Goal: Register for event/course

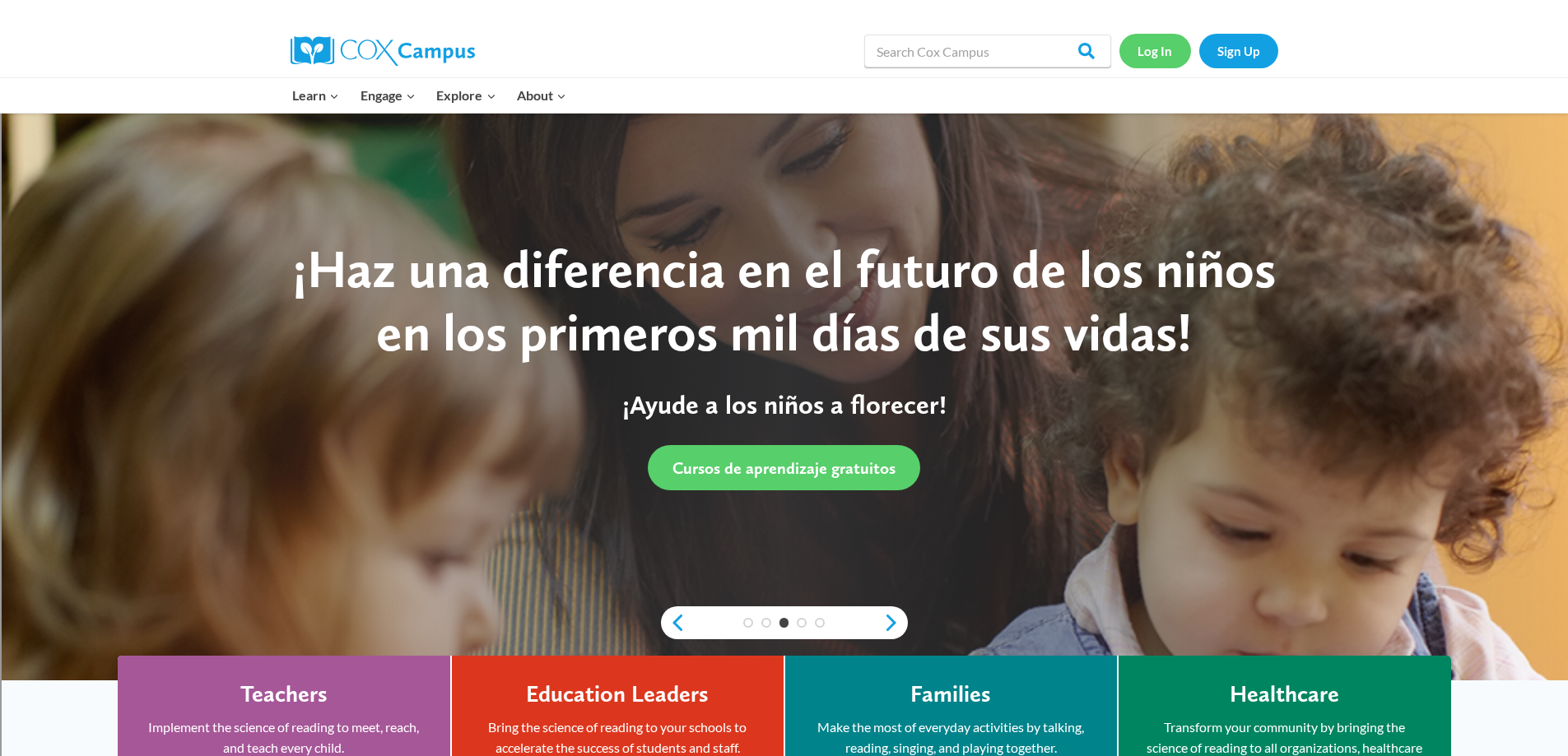
click at [1161, 48] on link "Log In" at bounding box center [1155, 50] width 72 height 34
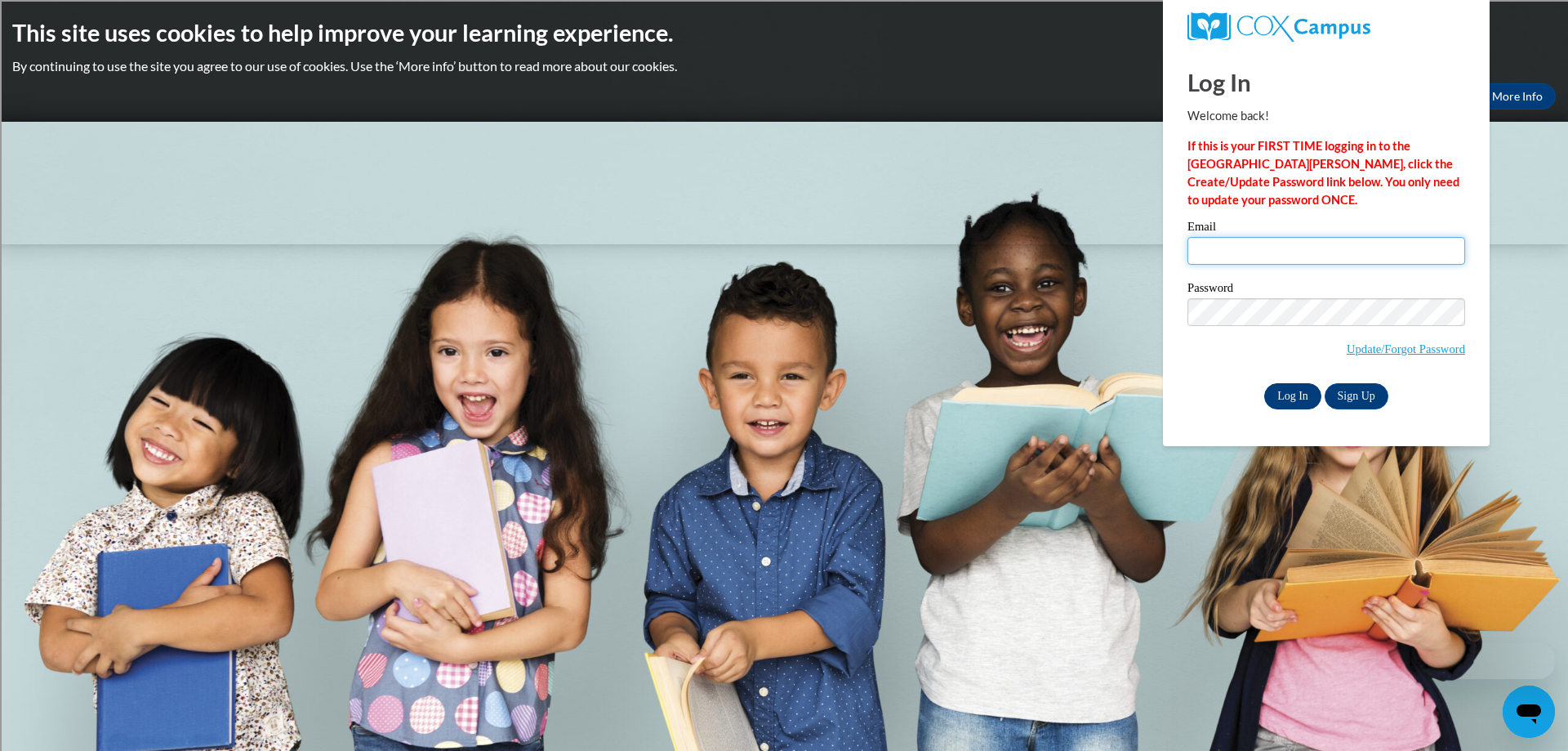
type input "stollau@sdmfschools.org"
click at [1298, 394] on input "Log In" at bounding box center [1292, 396] width 58 height 26
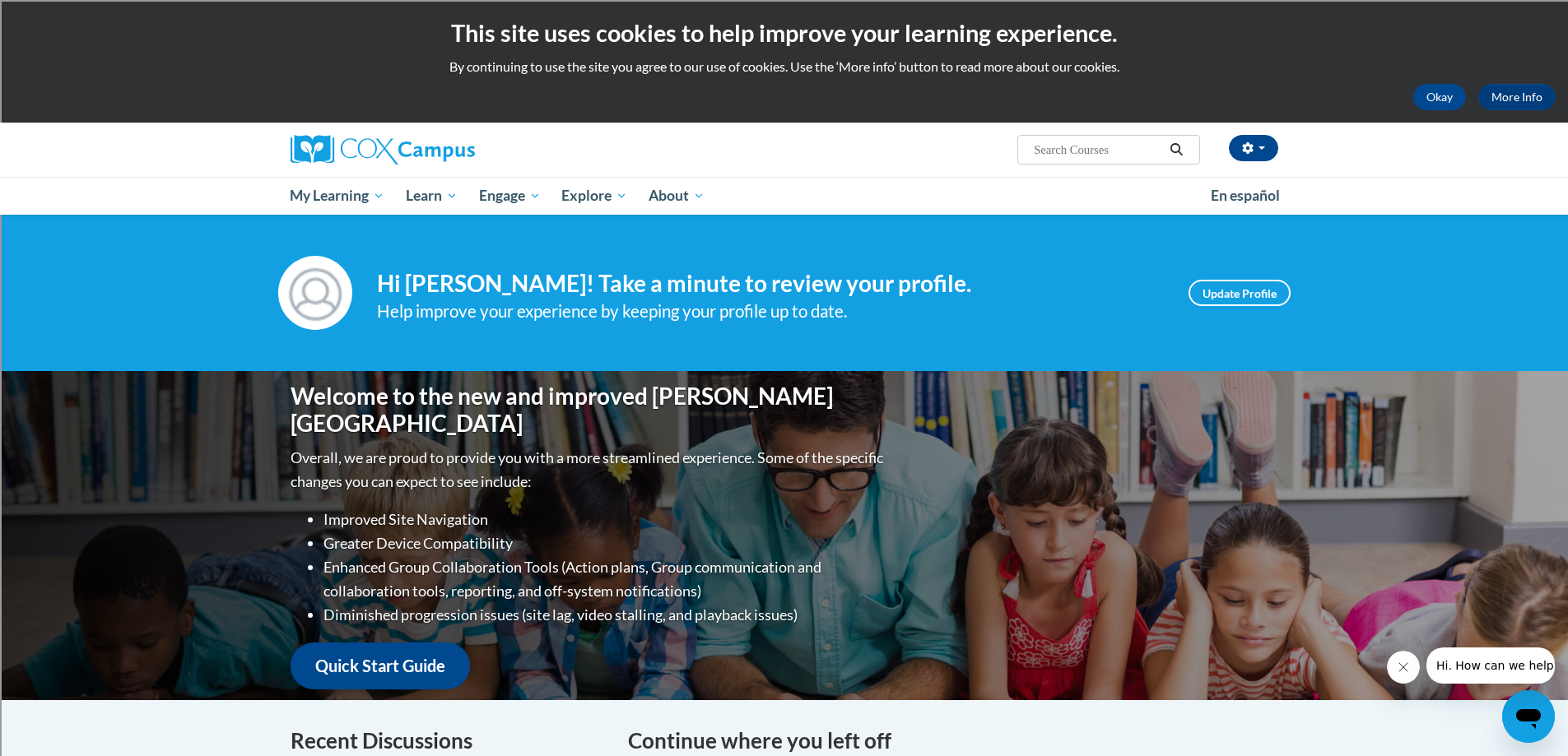
click at [1038, 149] on input "Search..." at bounding box center [1098, 150] width 132 height 20
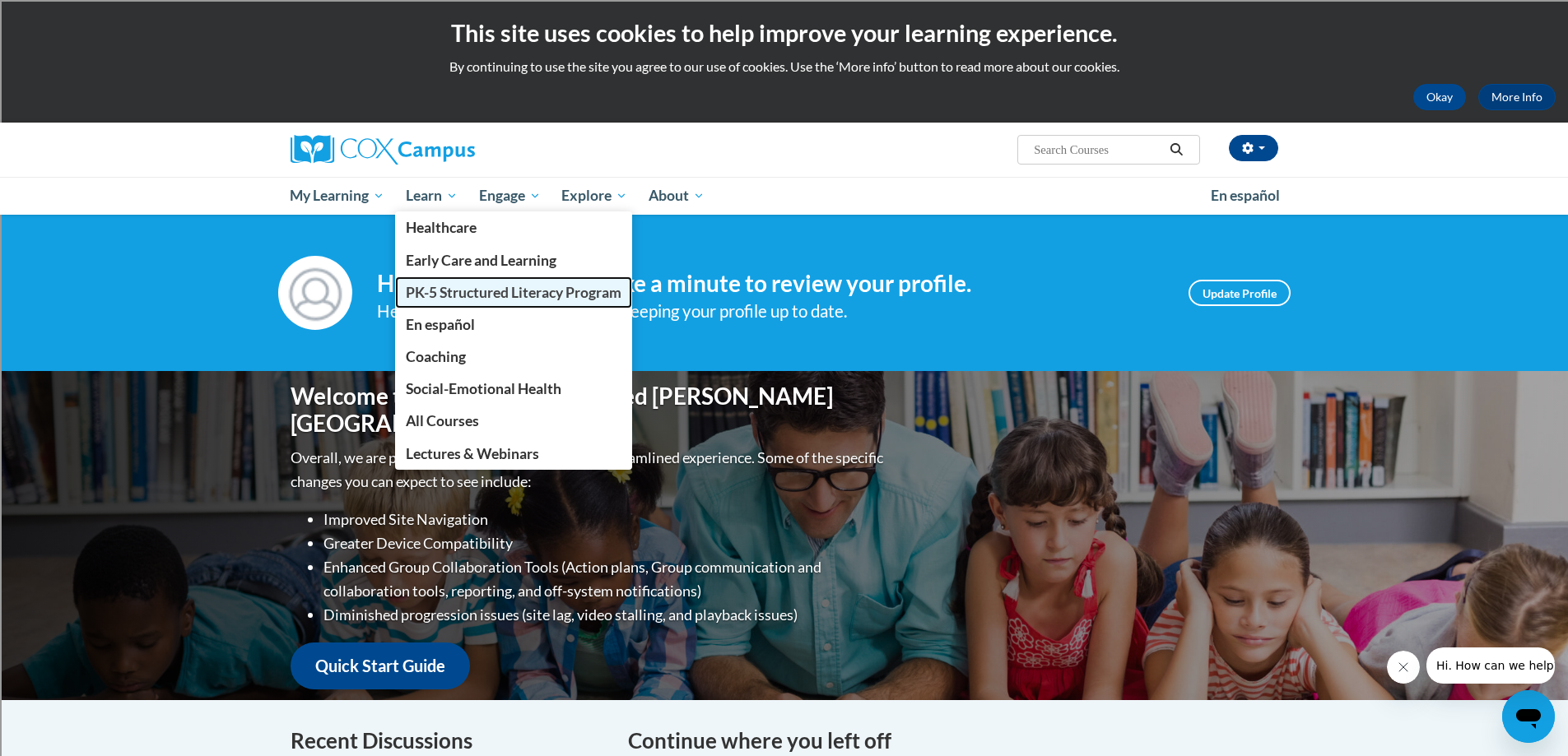
click at [455, 284] on span "PK-5 Structured Literacy Program" at bounding box center [513, 292] width 215 height 17
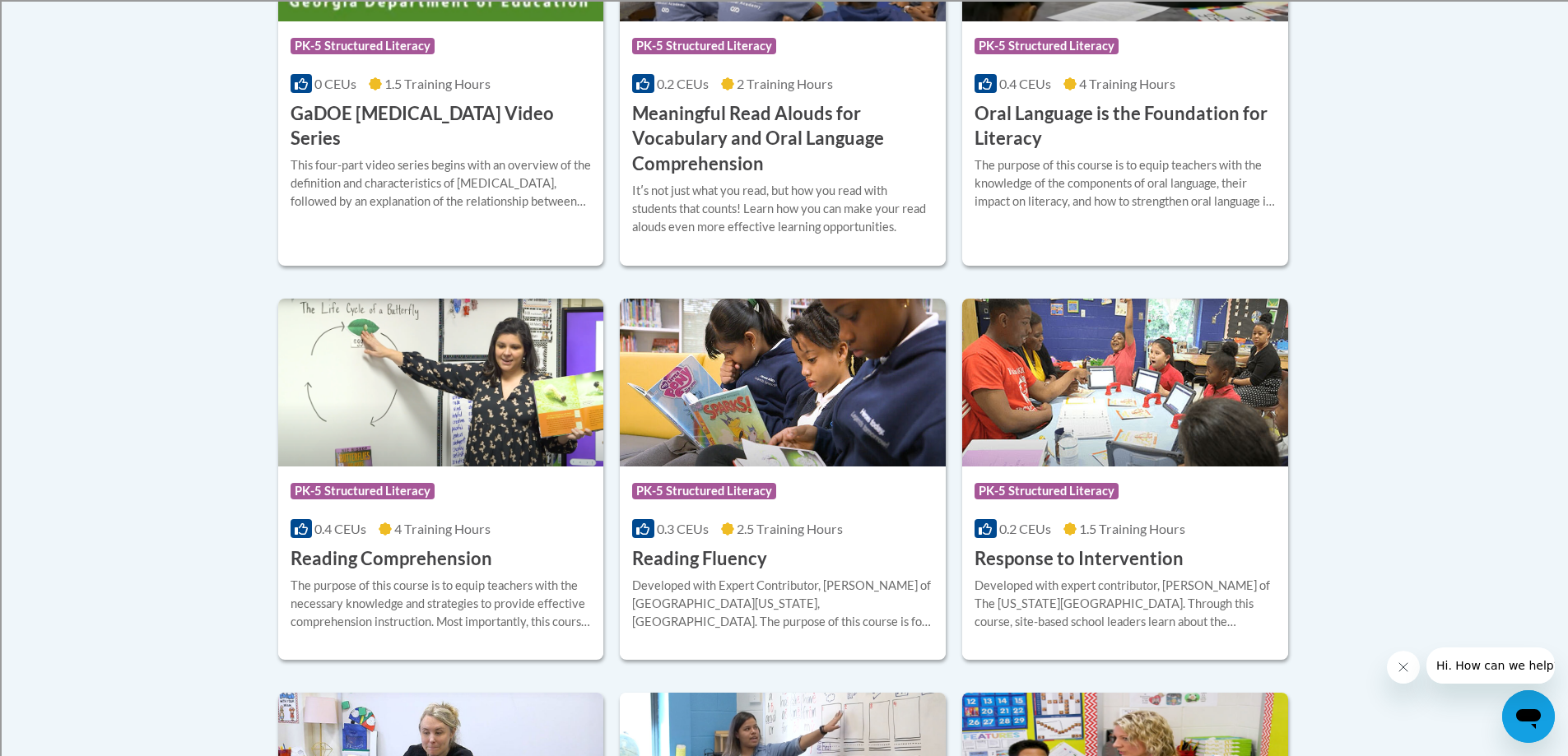
scroll to position [1317, 0]
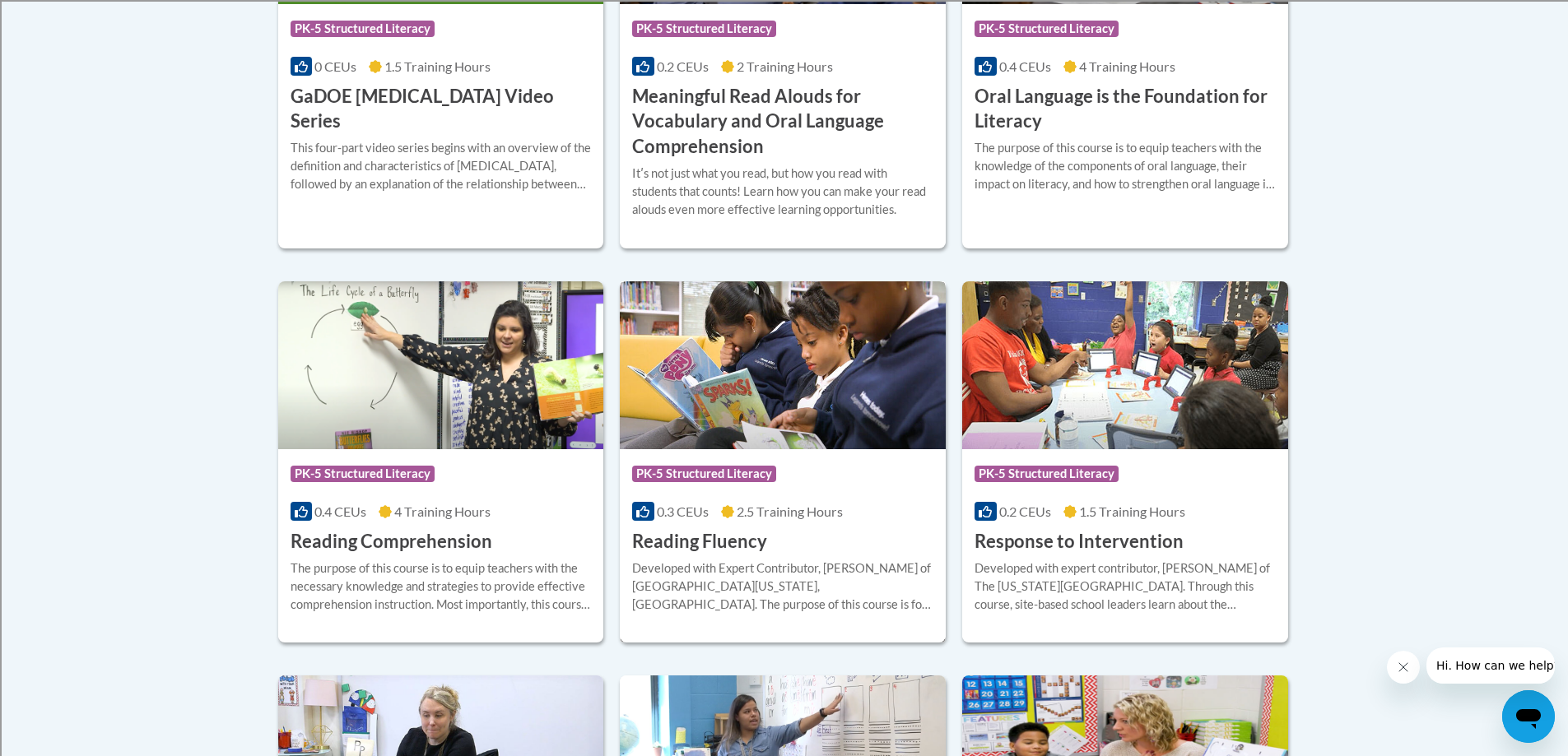
click at [740, 537] on h3 "Reading Fluency" at bounding box center [700, 541] width 135 height 25
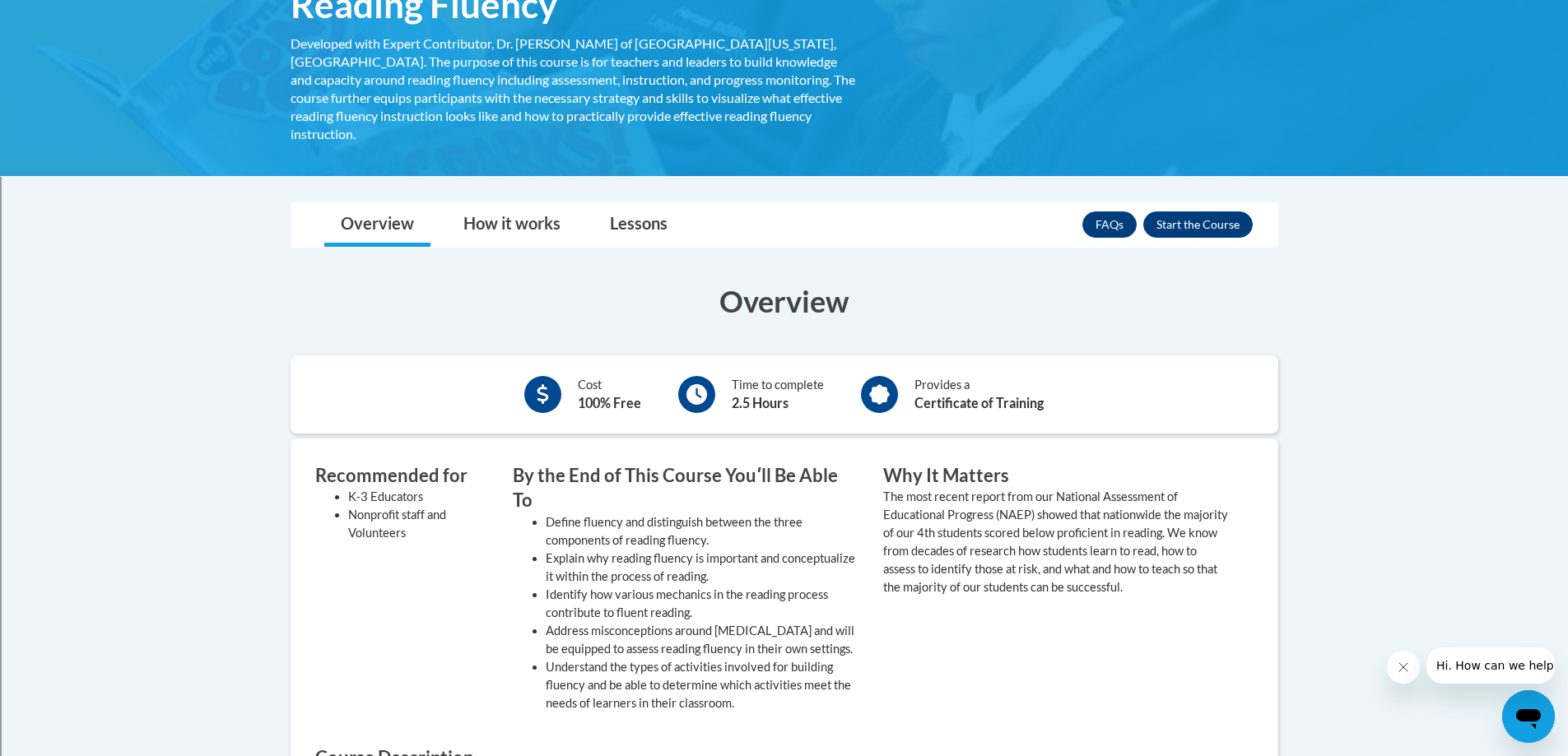
scroll to position [247, 0]
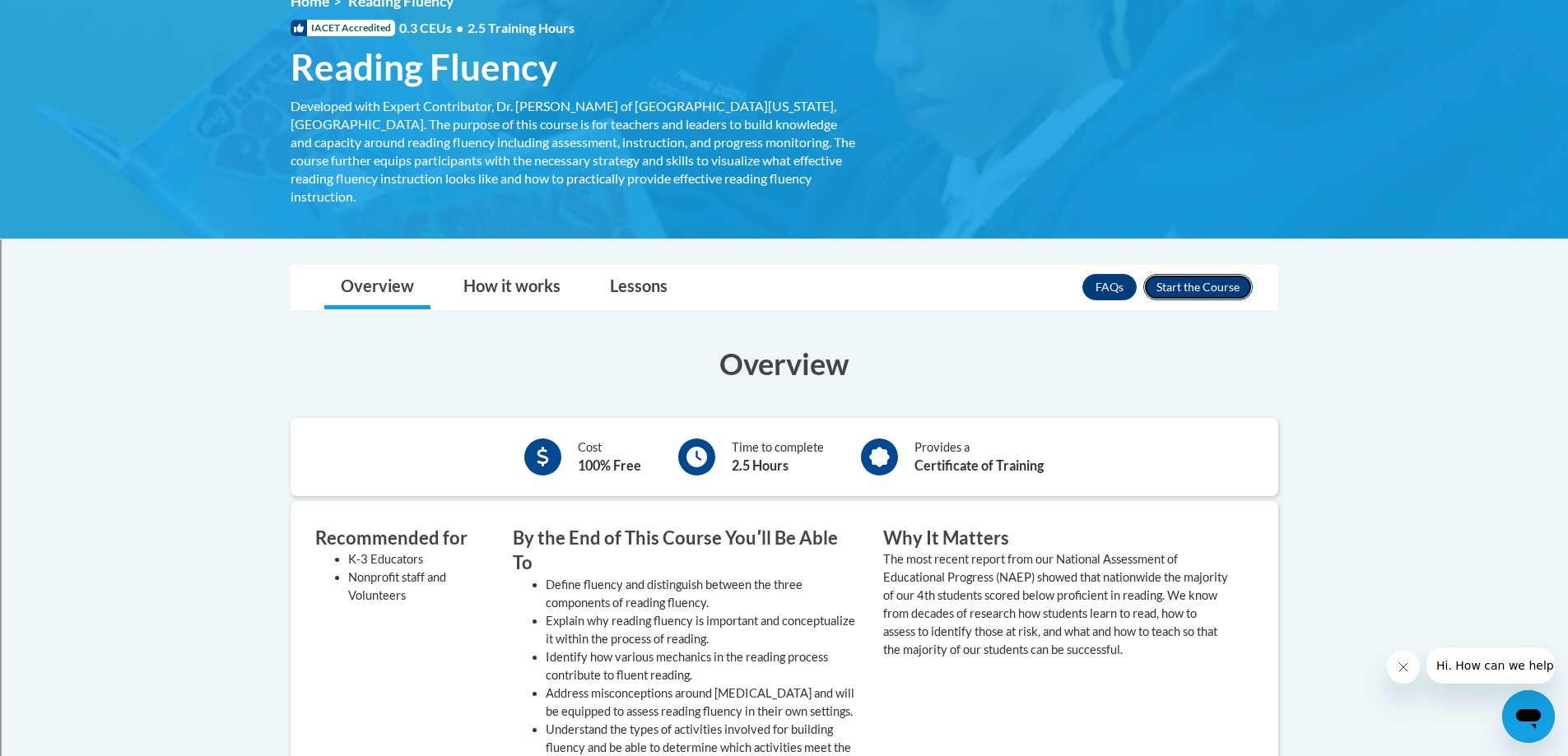
click at [1226, 274] on button "Enroll" at bounding box center [1198, 287] width 110 height 26
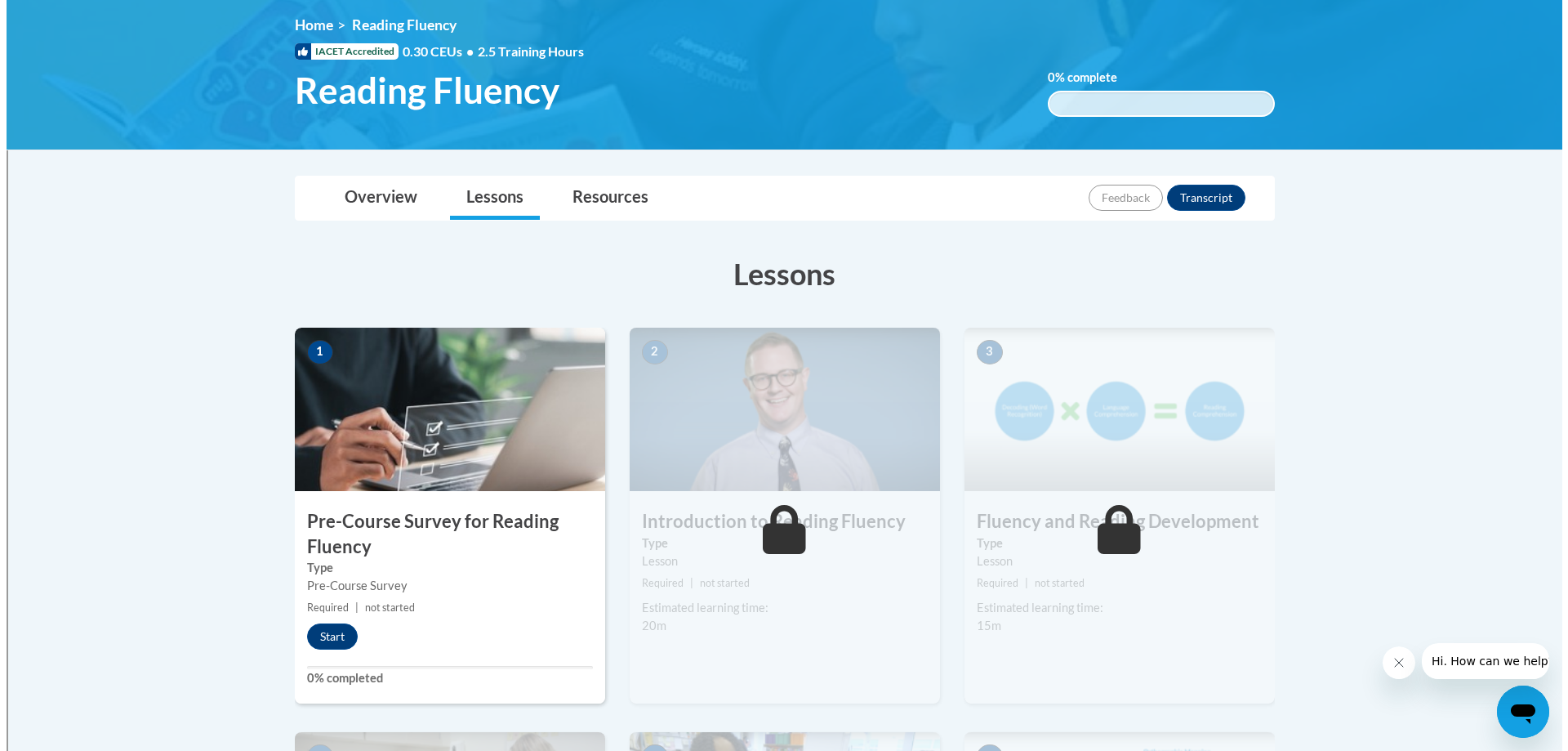
scroll to position [245, 0]
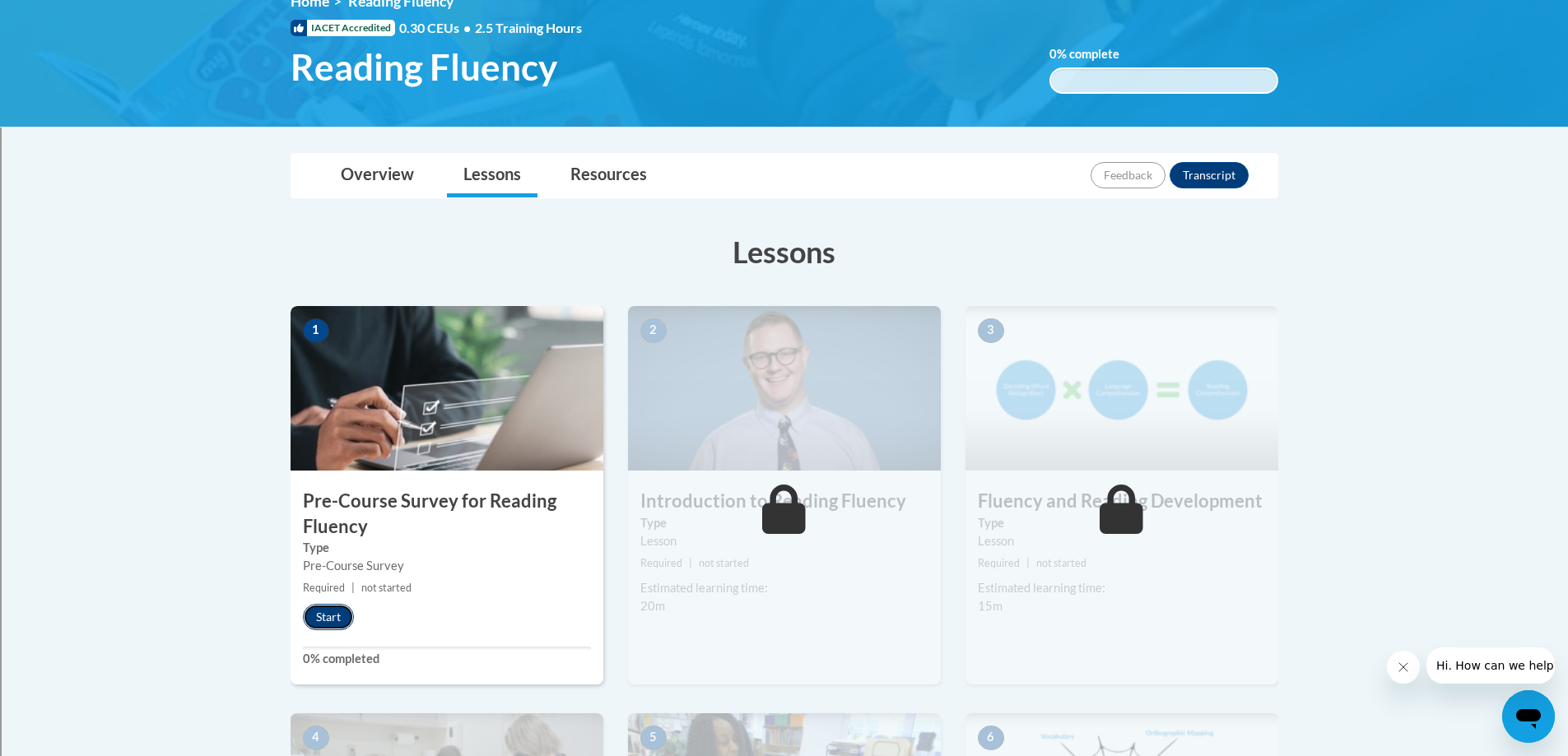
click at [317, 619] on button "Start" at bounding box center [328, 617] width 51 height 26
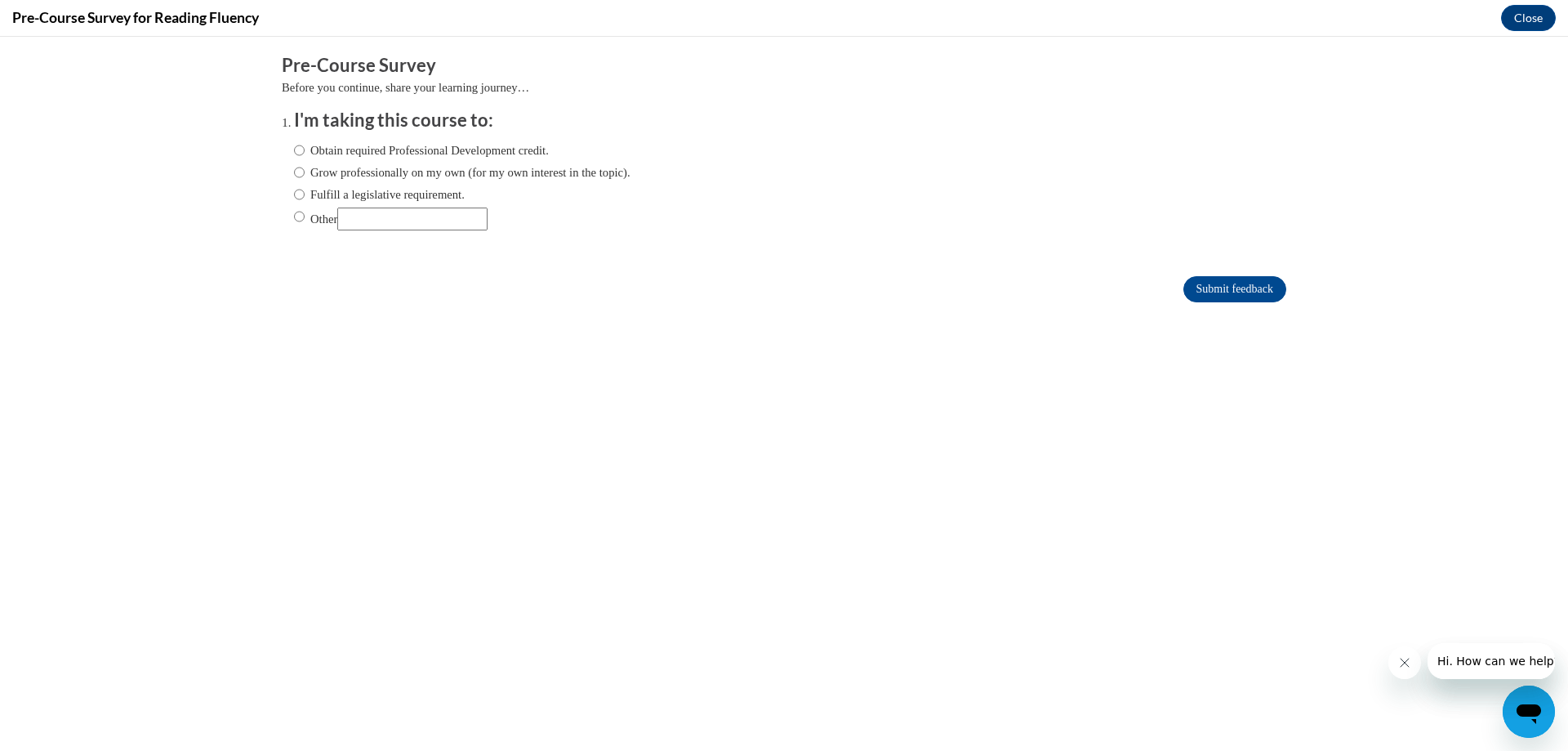
scroll to position [0, 0]
click at [294, 197] on input "Fulfill a legislative requirement." at bounding box center [299, 194] width 10 height 18
radio input "true"
click at [1214, 287] on input "Submit feedback" at bounding box center [1235, 290] width 103 height 26
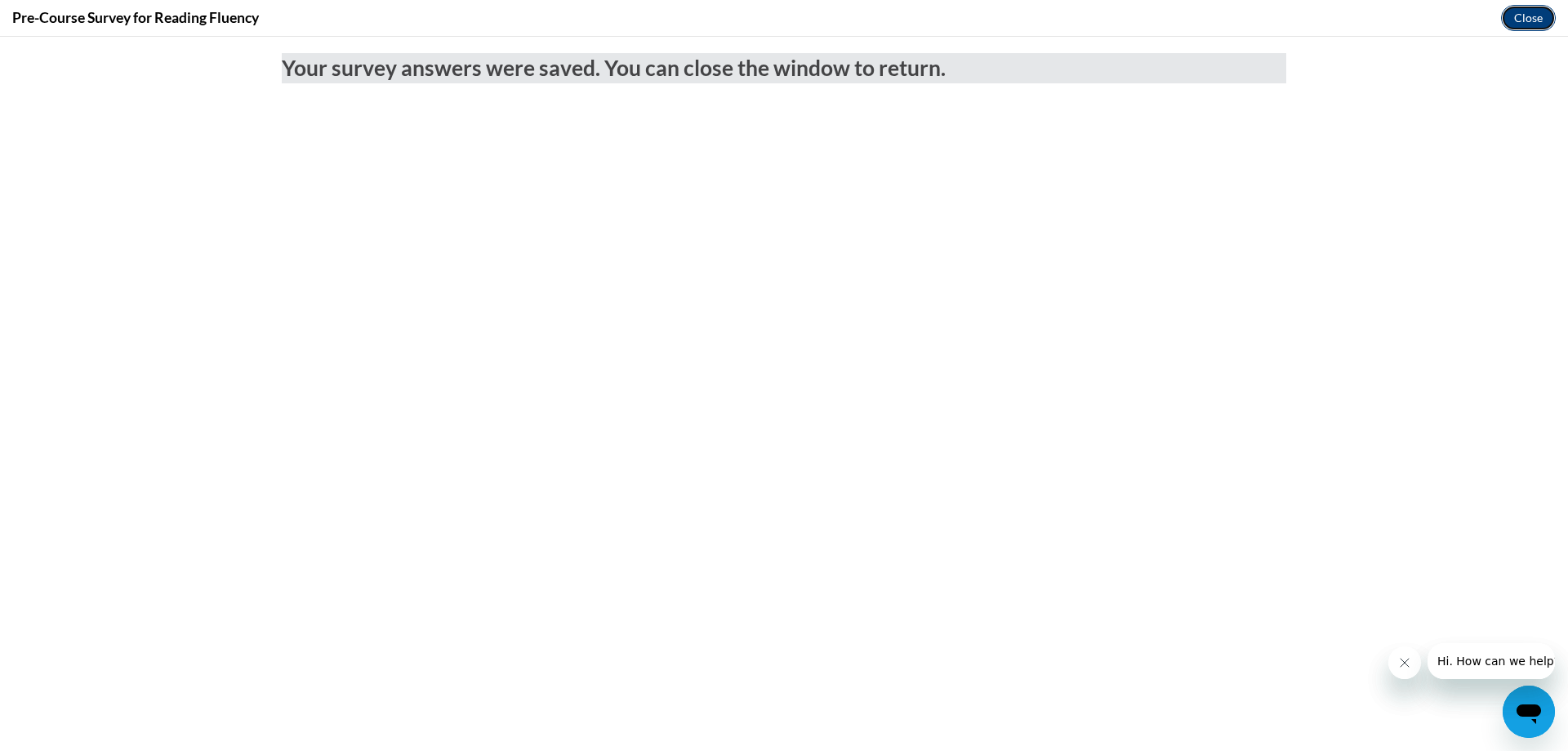
click at [1523, 15] on button "Close" at bounding box center [1528, 18] width 55 height 26
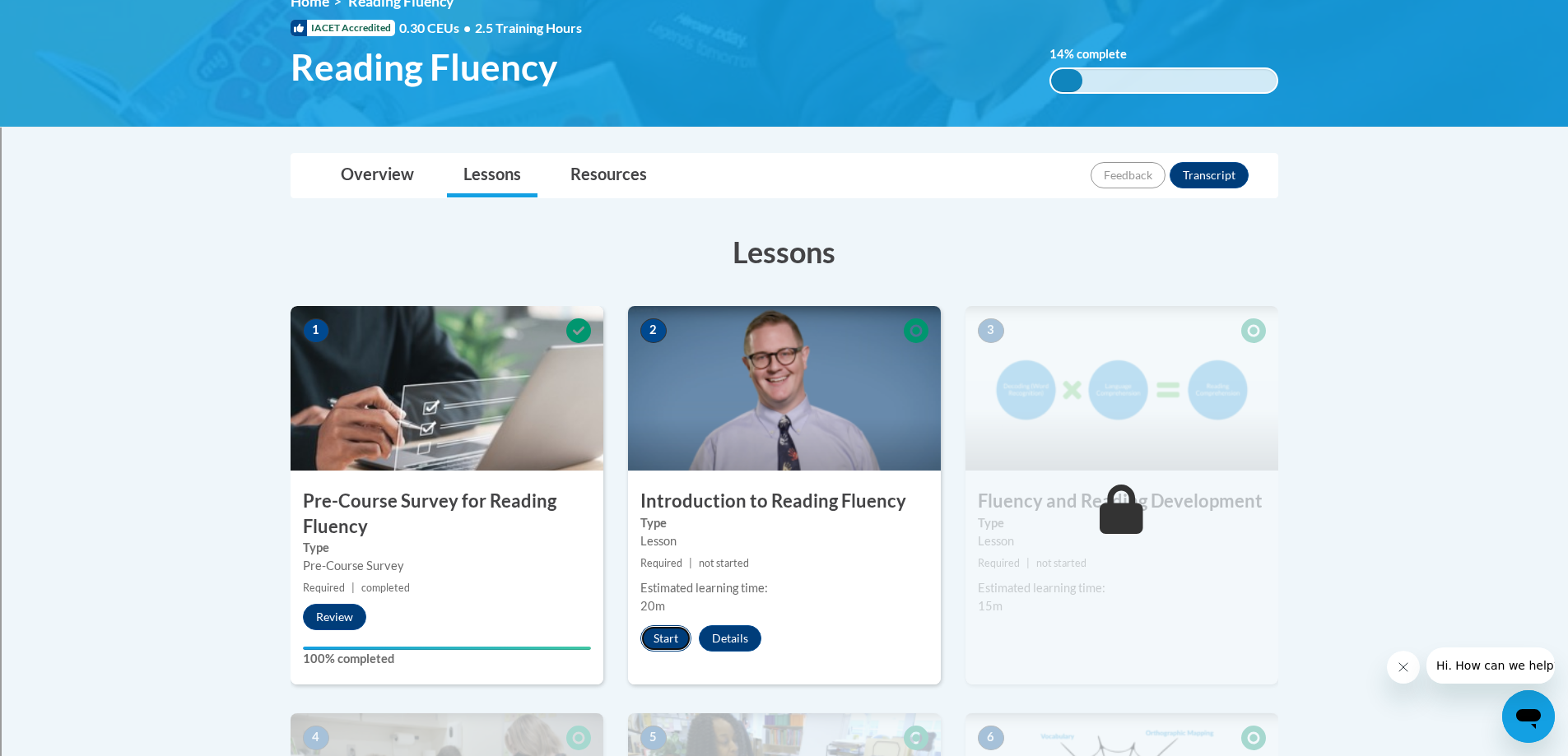
click at [677, 637] on button "Start" at bounding box center [665, 638] width 51 height 26
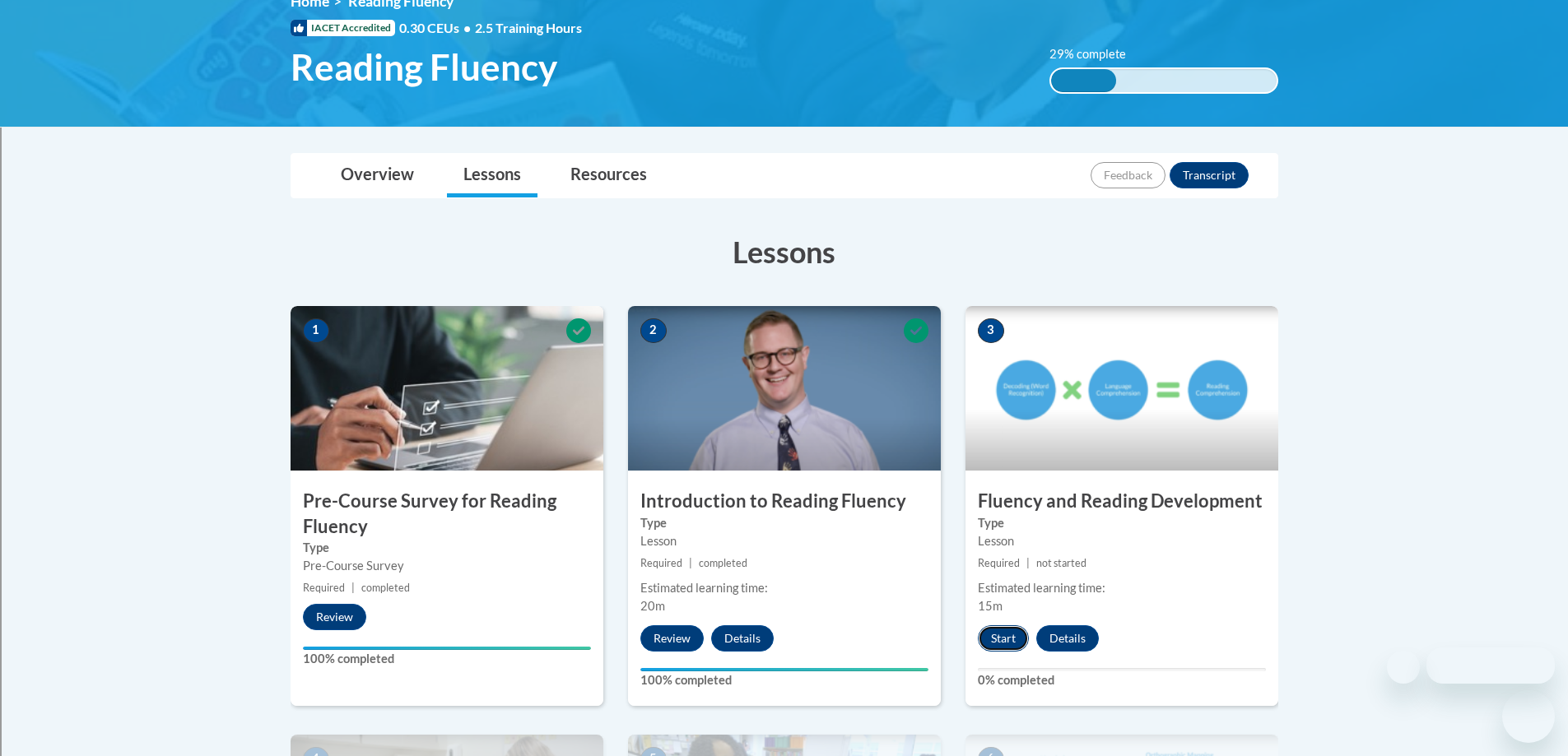
click at [1002, 633] on button "Start" at bounding box center [1003, 638] width 51 height 26
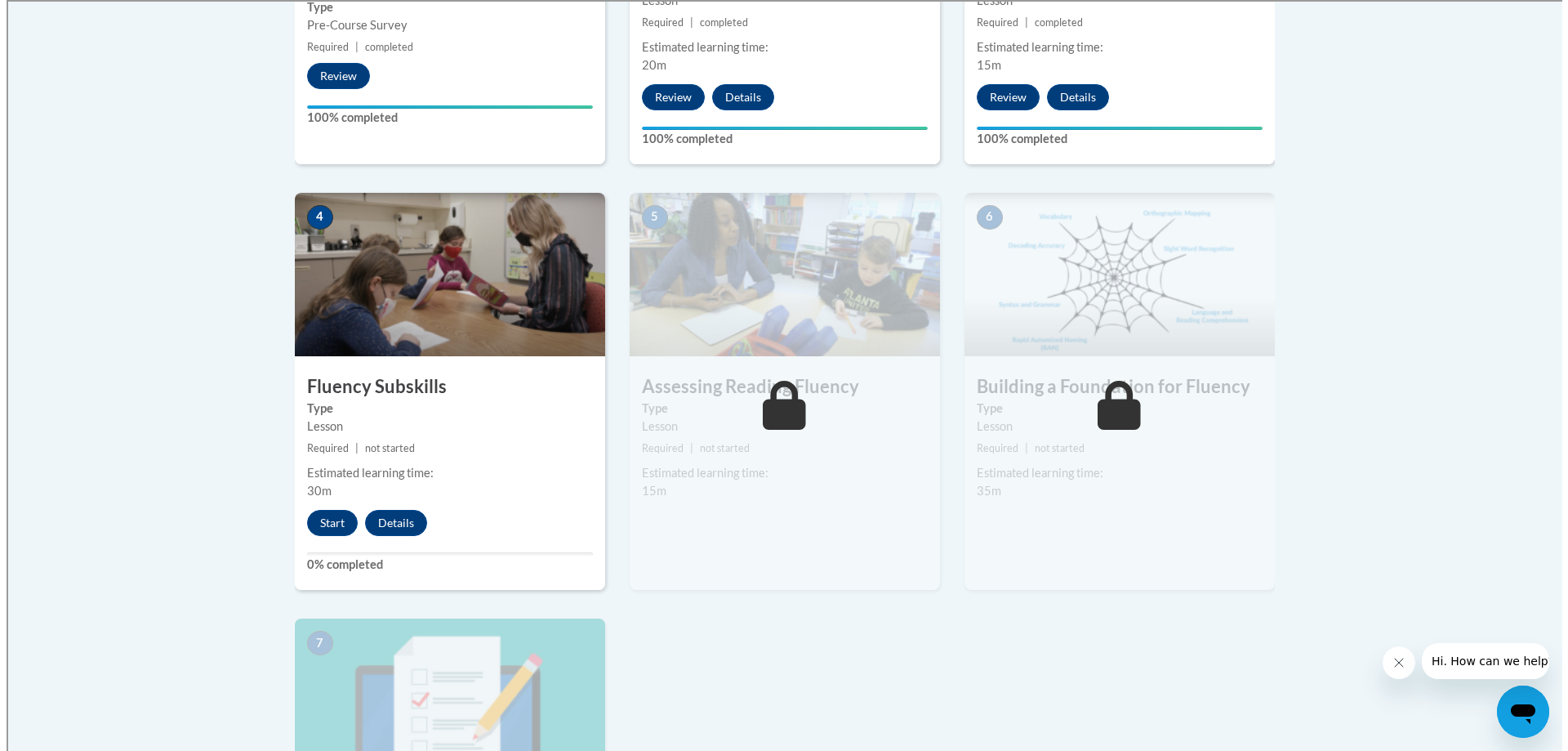
scroll to position [817, 0]
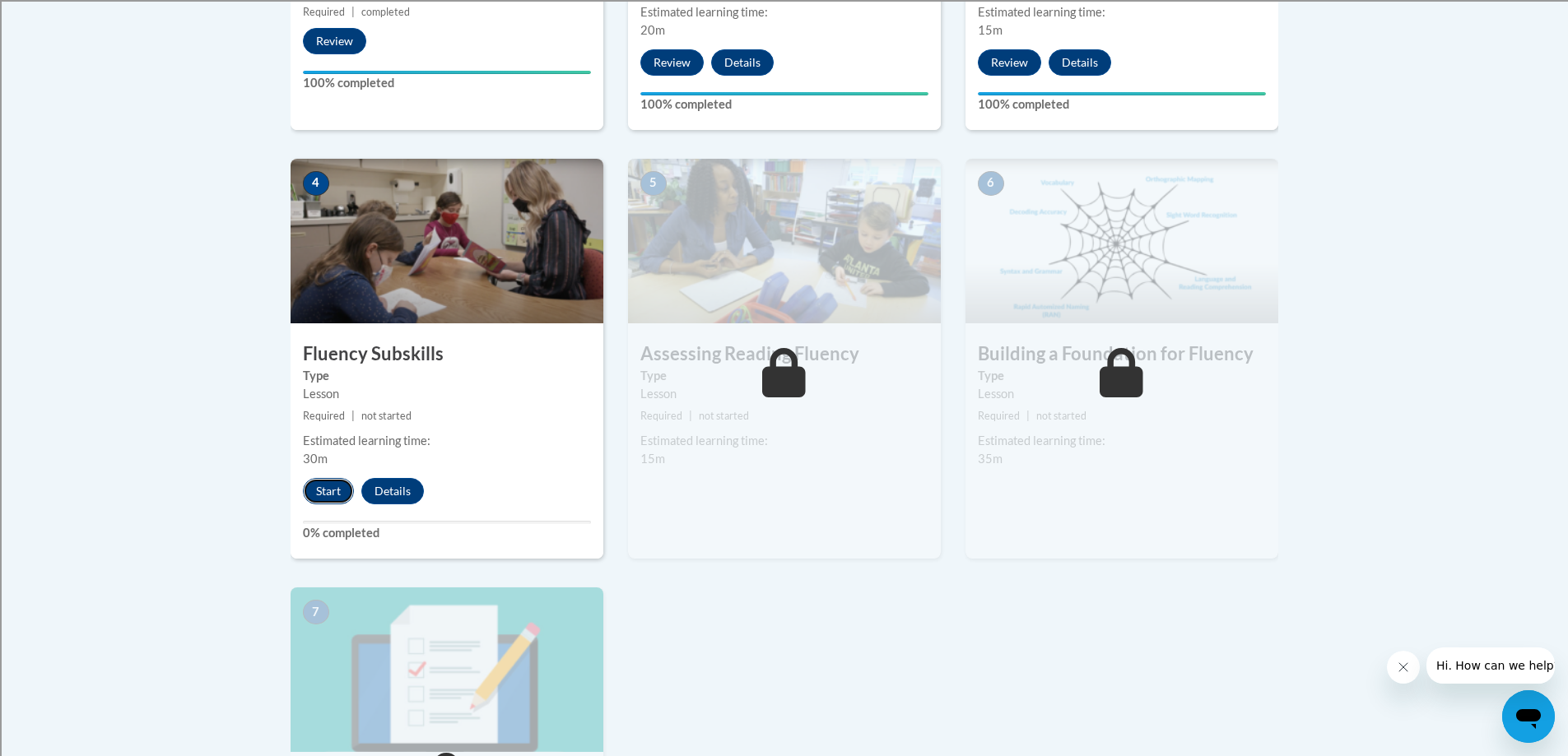
click at [330, 482] on button "Start" at bounding box center [328, 491] width 51 height 26
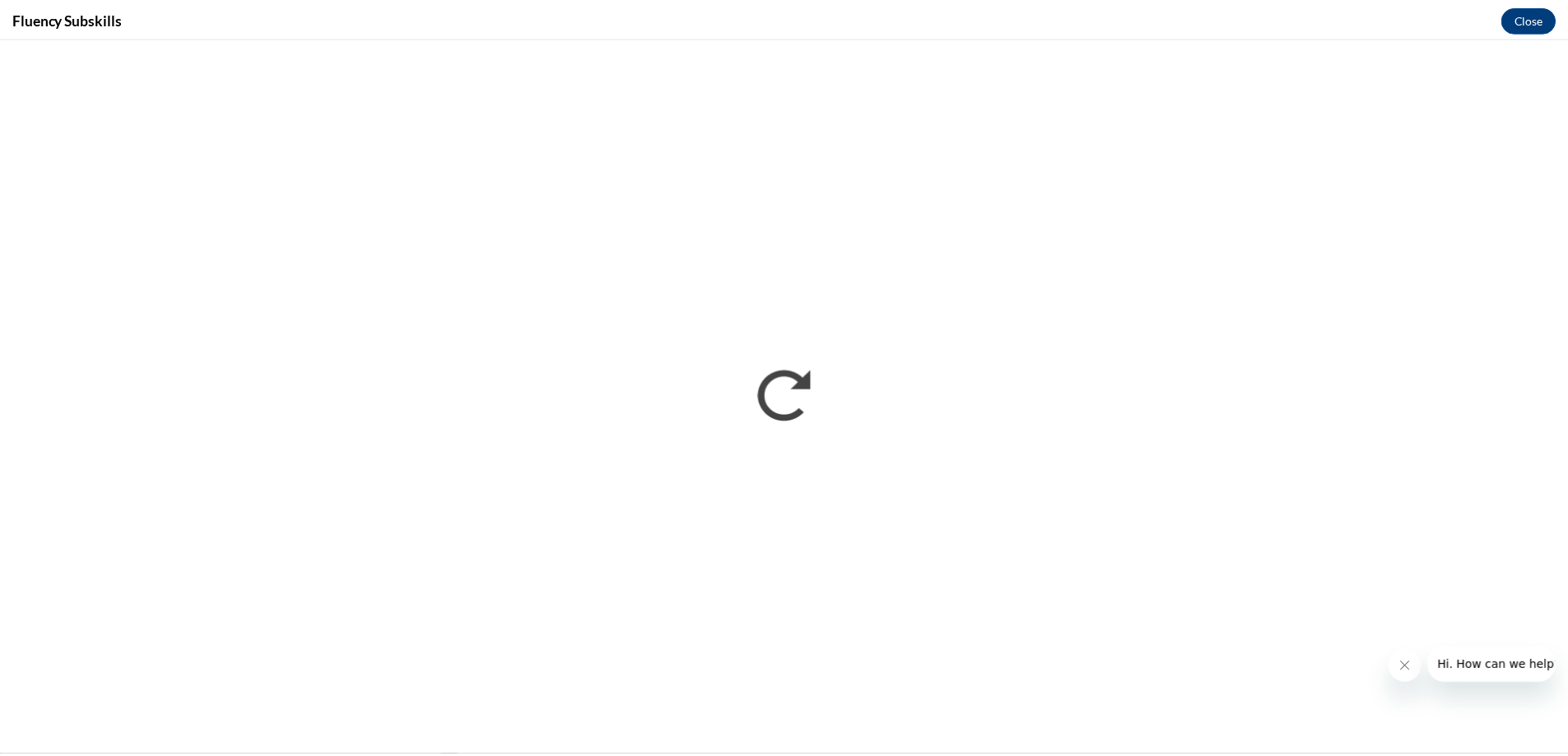
scroll to position [0, 0]
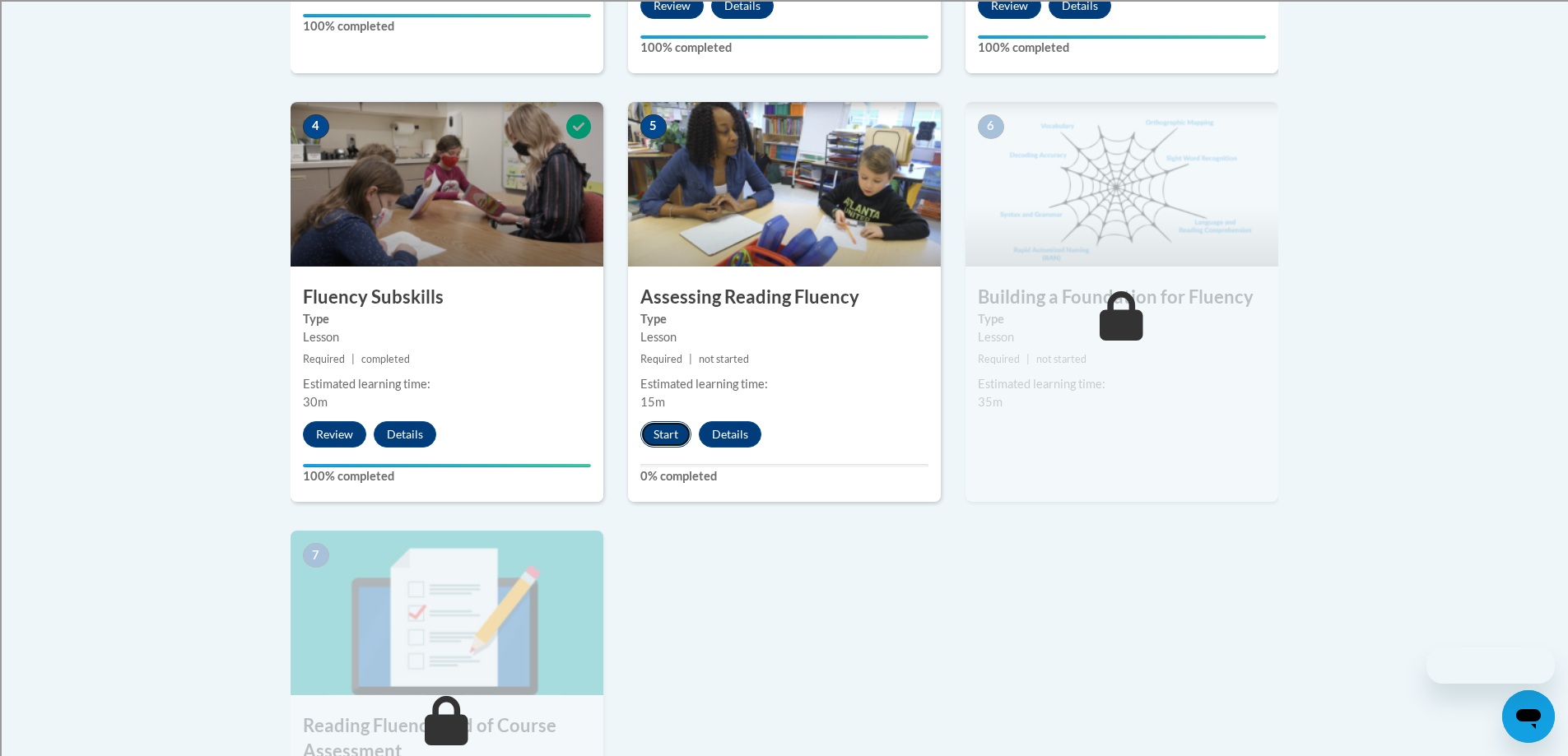
click at [671, 439] on button "Start" at bounding box center [665, 434] width 51 height 26
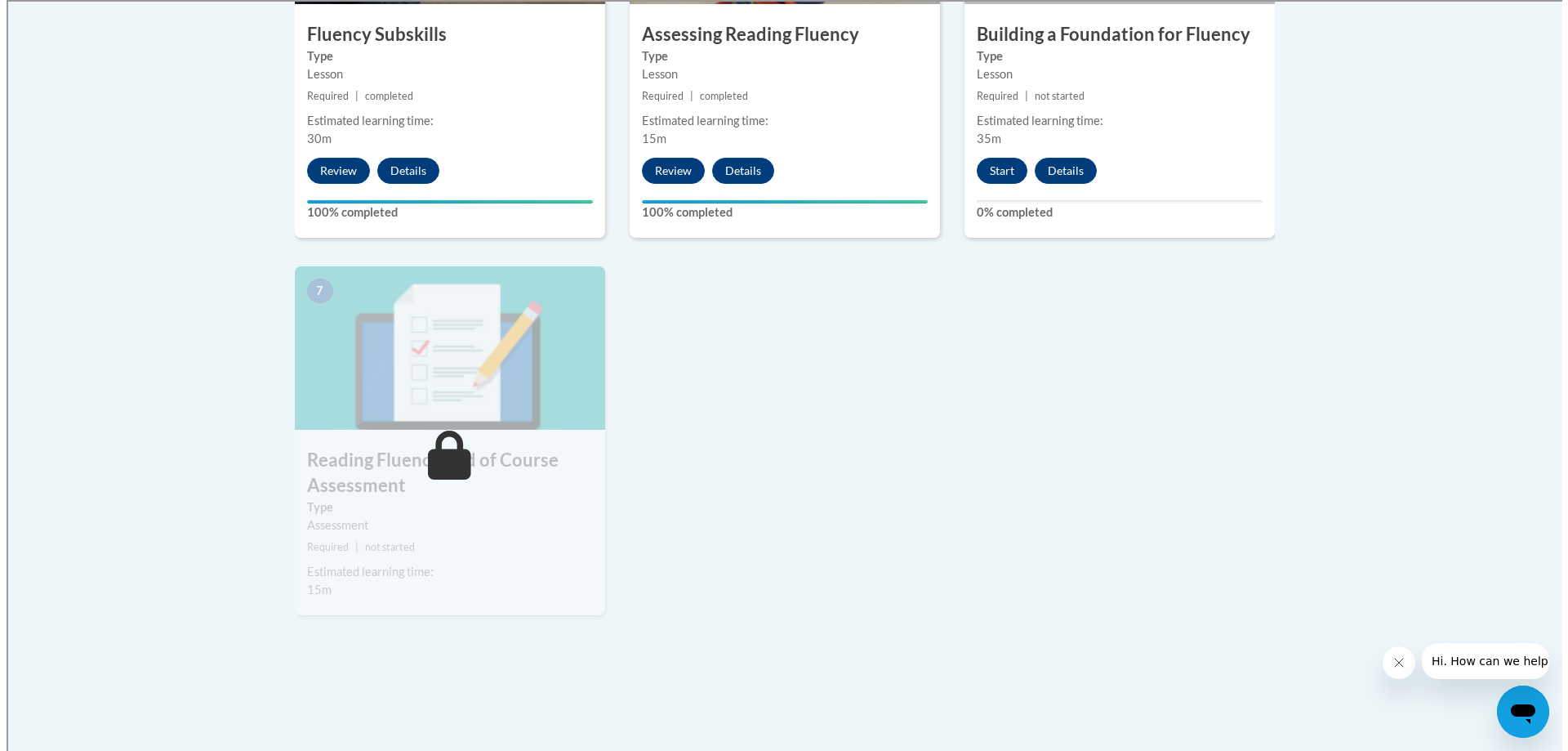
scroll to position [1145, 0]
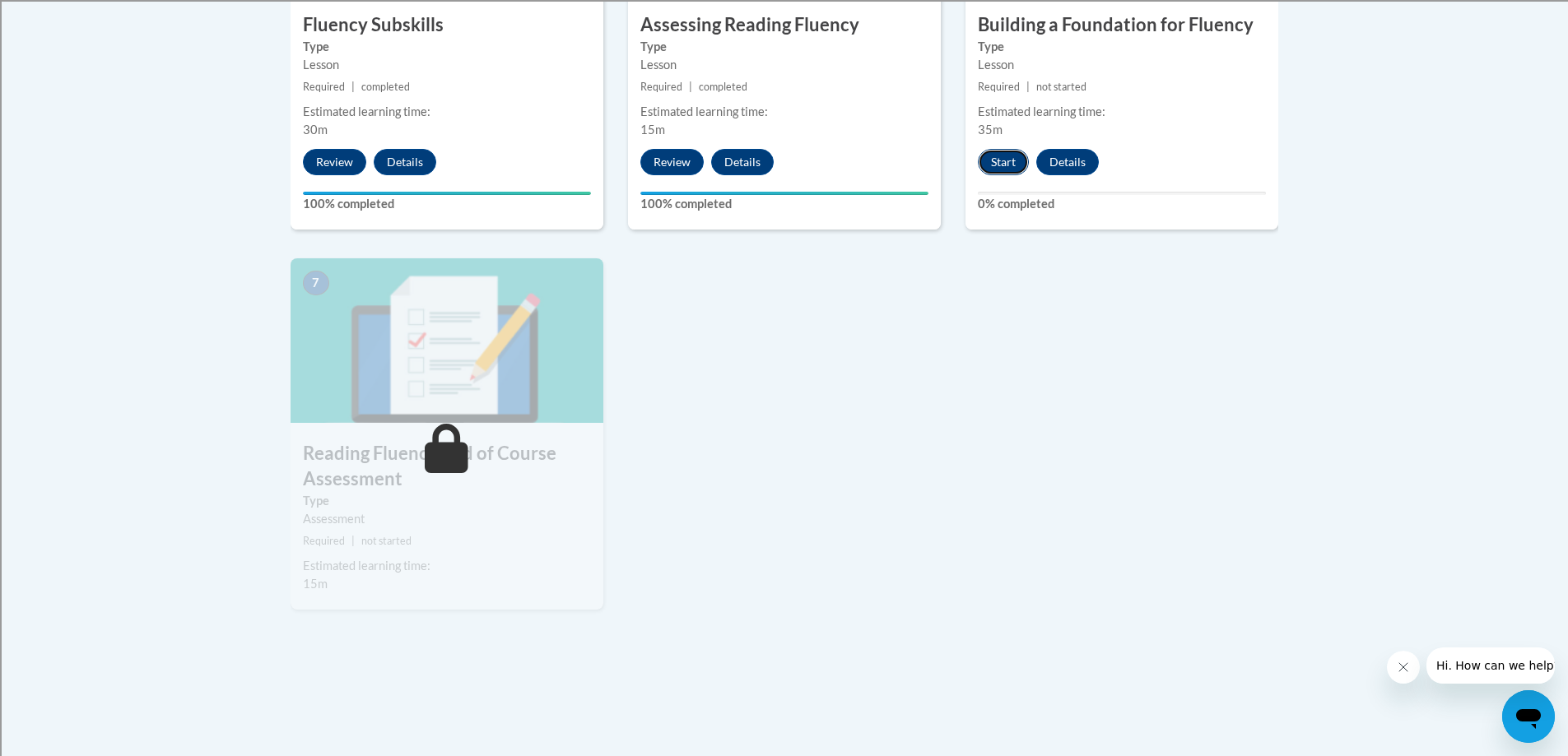
click at [1012, 155] on button "Start" at bounding box center [1003, 162] width 51 height 26
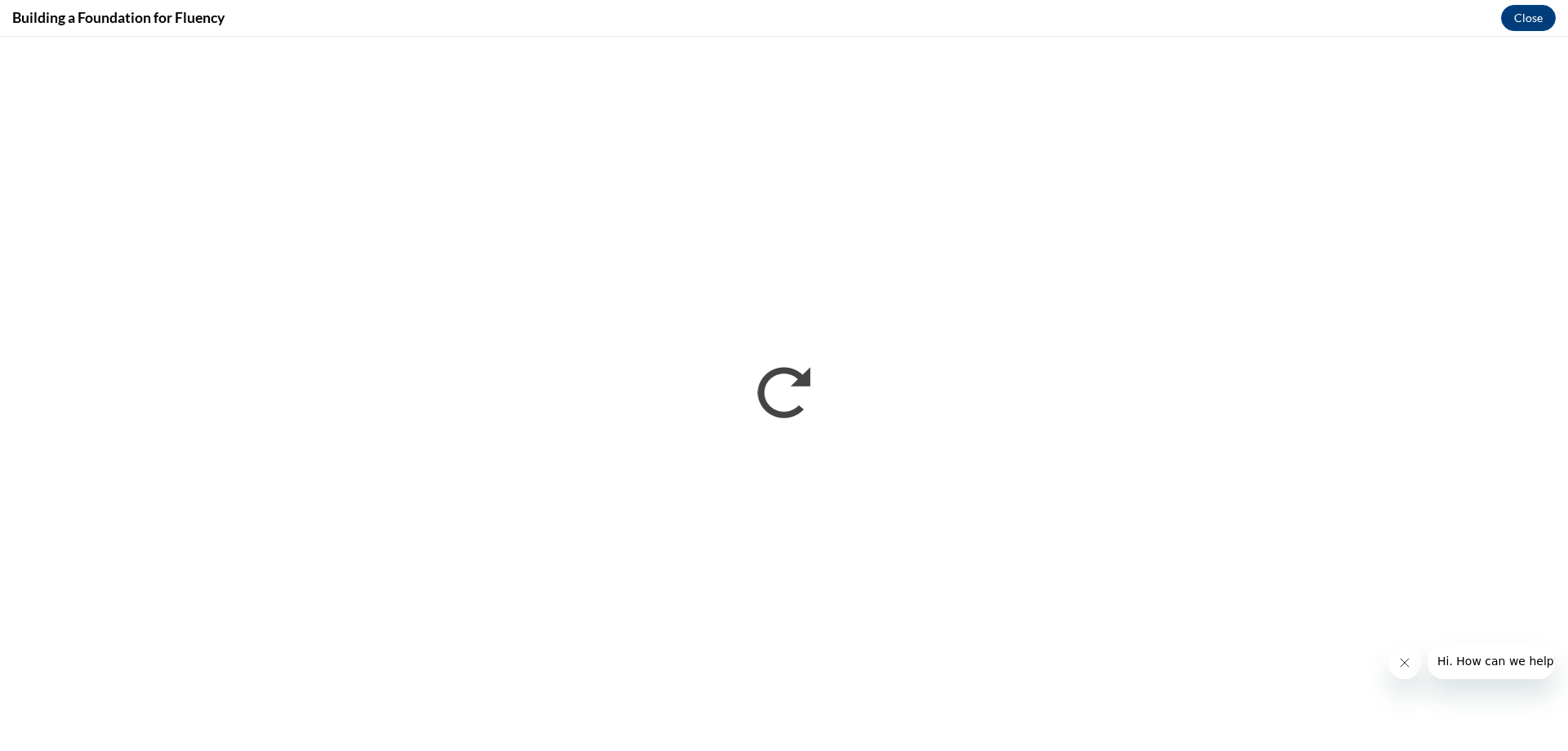
scroll to position [0, 0]
